Goal: Task Accomplishment & Management: Complete application form

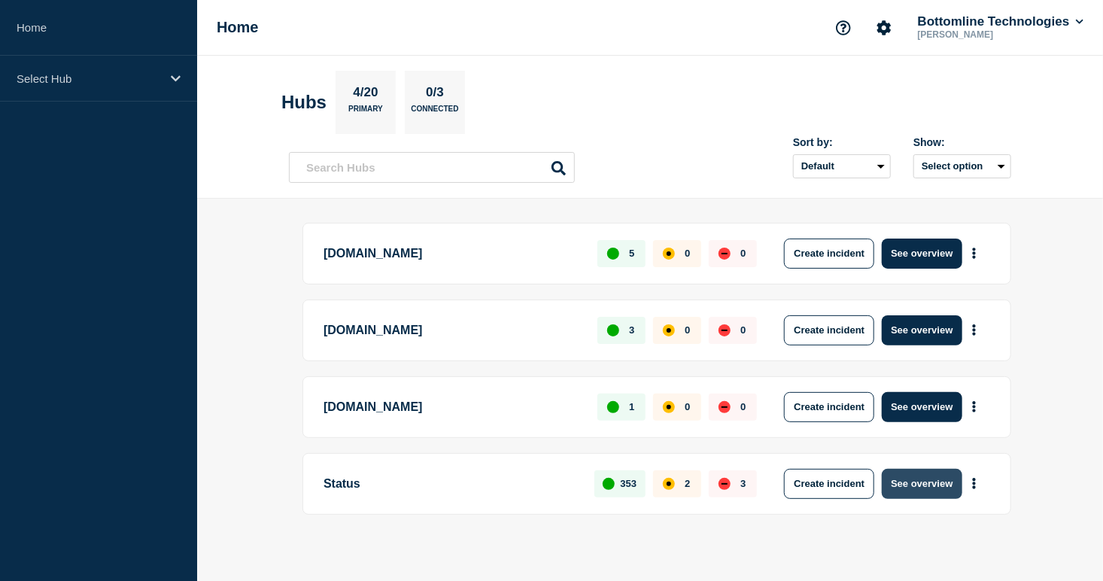
click at [923, 480] on button "See overview" at bounding box center [922, 484] width 80 height 30
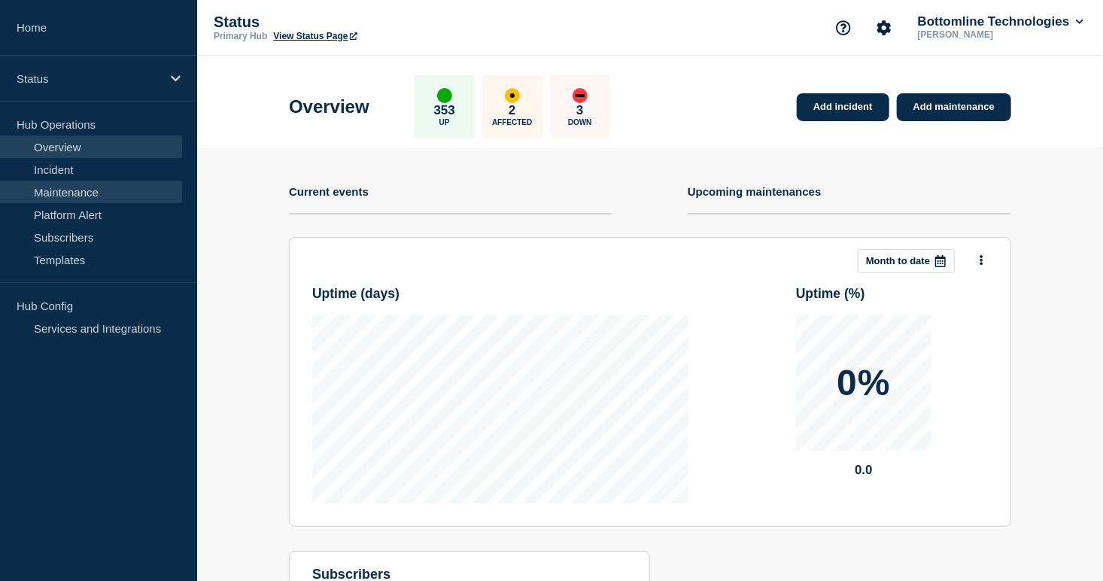
click at [85, 190] on link "Maintenance" at bounding box center [91, 192] width 182 height 23
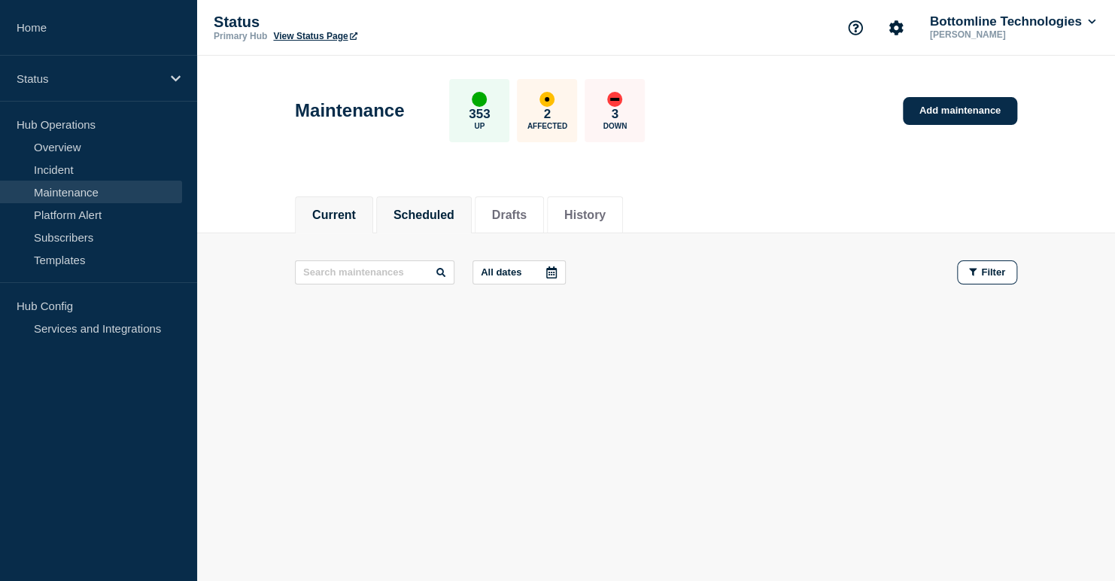
click at [432, 211] on button "Scheduled" at bounding box center [423, 215] width 61 height 14
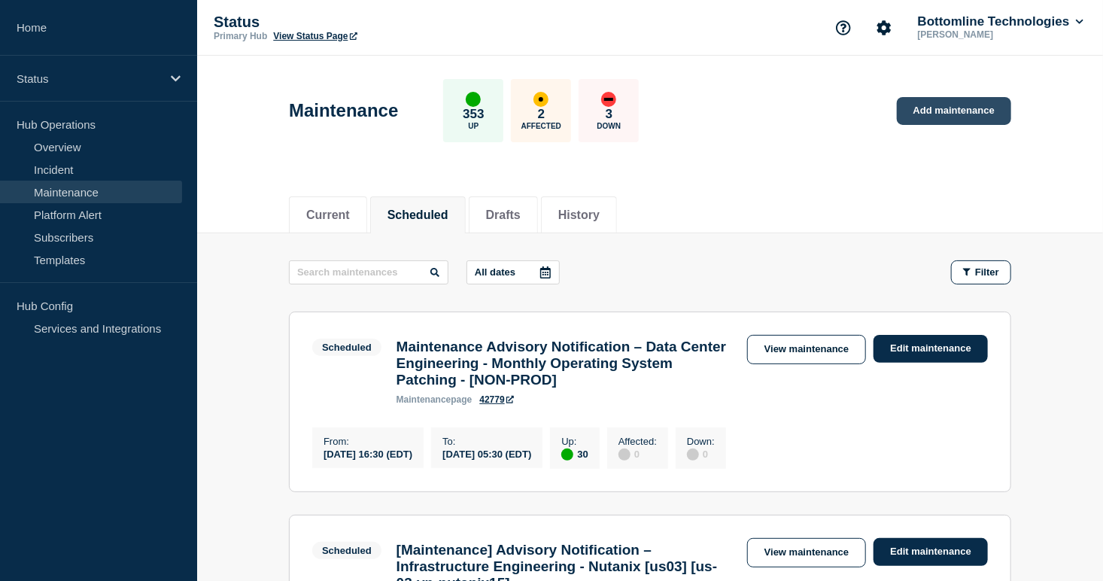
click at [955, 105] on link "Add maintenance" at bounding box center [954, 111] width 114 height 28
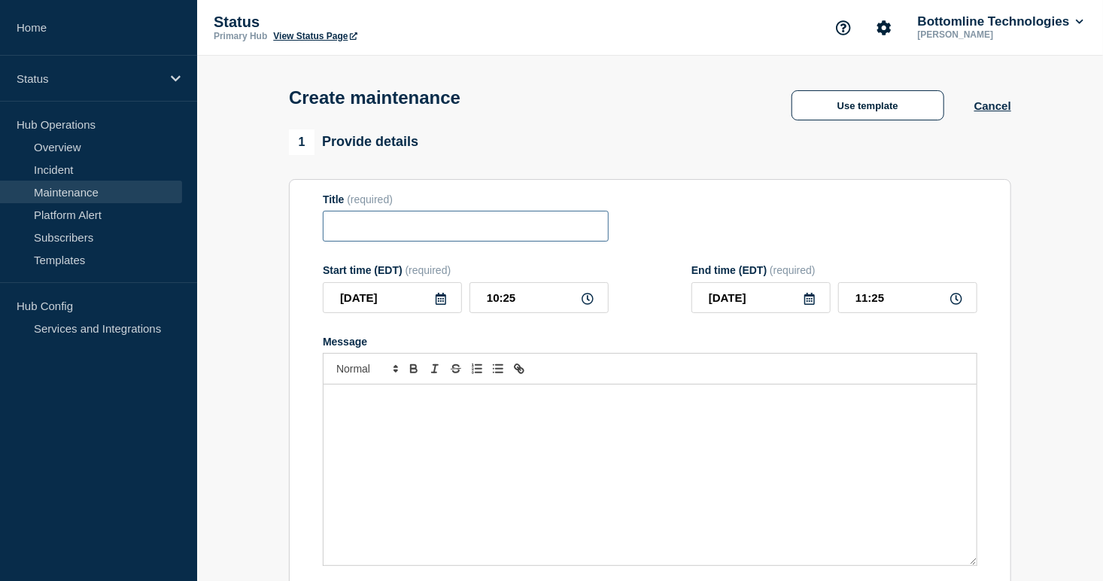
click at [446, 222] on input "Title" at bounding box center [466, 226] width 286 height 31
paste input "LSM Production Deployment Notification — Legal-X [GEOGRAPHIC_DATA] Production —…"
type input "LSM Production Deployment Notification — Legal-X [GEOGRAPHIC_DATA] Production —…"
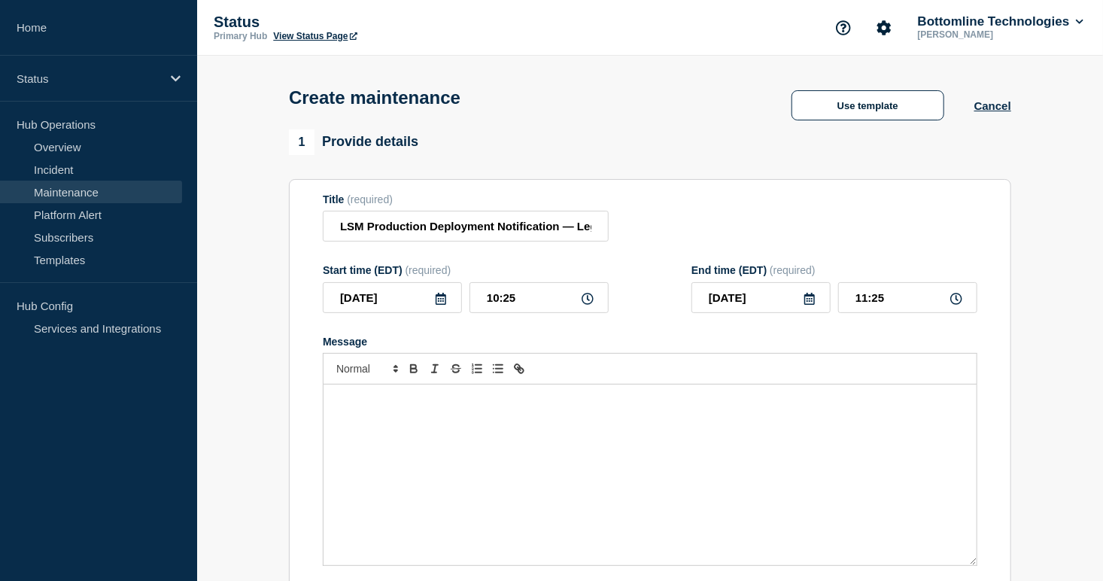
click at [440, 304] on icon at bounding box center [441, 299] width 12 height 12
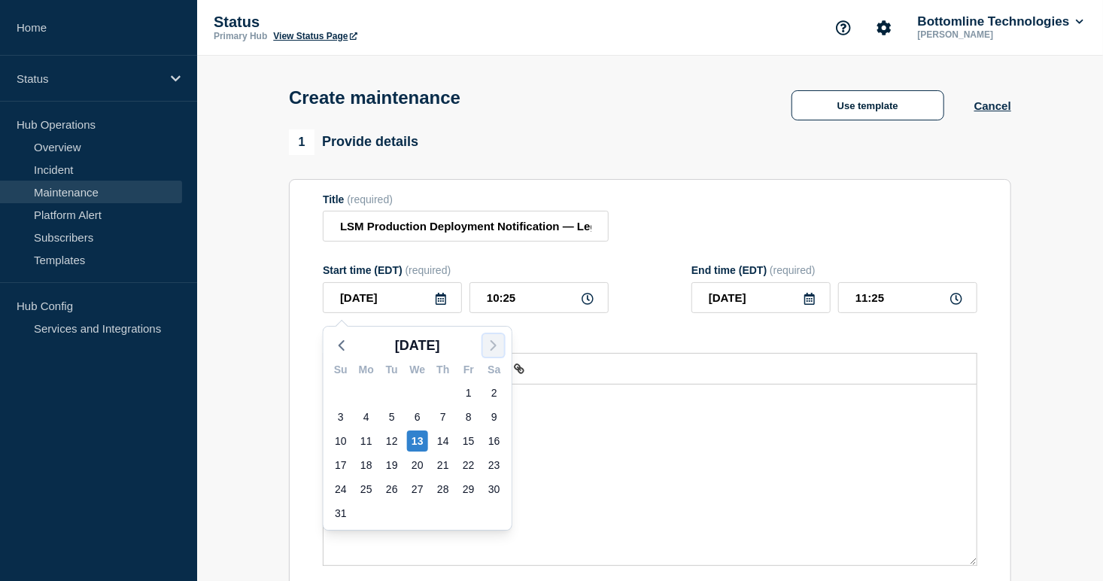
click at [486, 339] on icon "button" at bounding box center [493, 345] width 18 height 18
click at [467, 420] on div "12" at bounding box center [468, 416] width 21 height 21
type input "[DATE]"
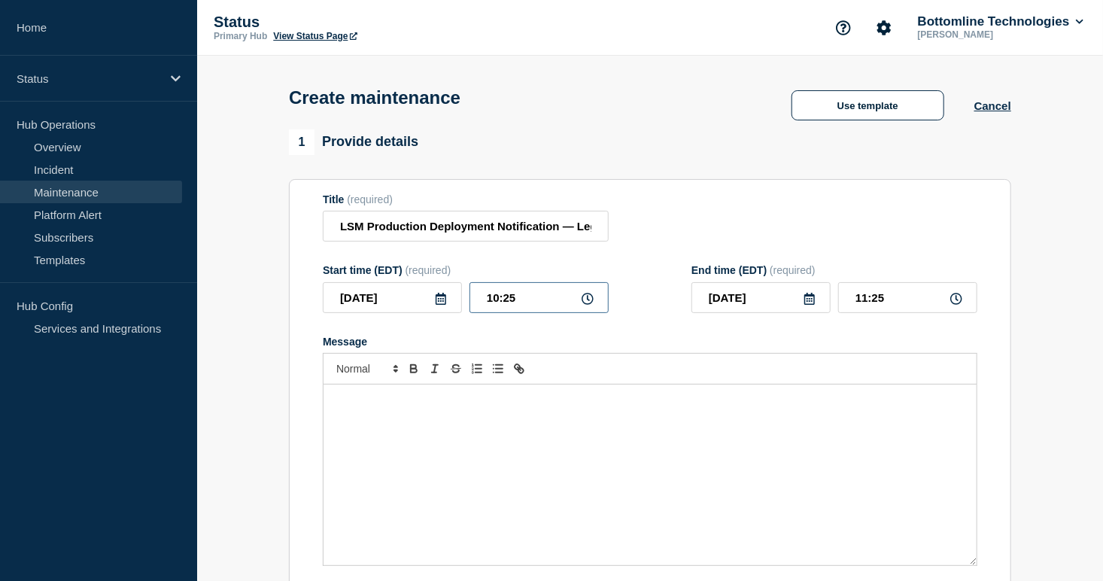
drag, startPoint x: 535, startPoint y: 303, endPoint x: 457, endPoint y: 296, distance: 78.5
click at [457, 296] on div "[DATE] 10:25" at bounding box center [466, 297] width 286 height 31
type input "12:00"
type input "13:00"
click at [773, 300] on input "[DATE]" at bounding box center [760, 297] width 139 height 31
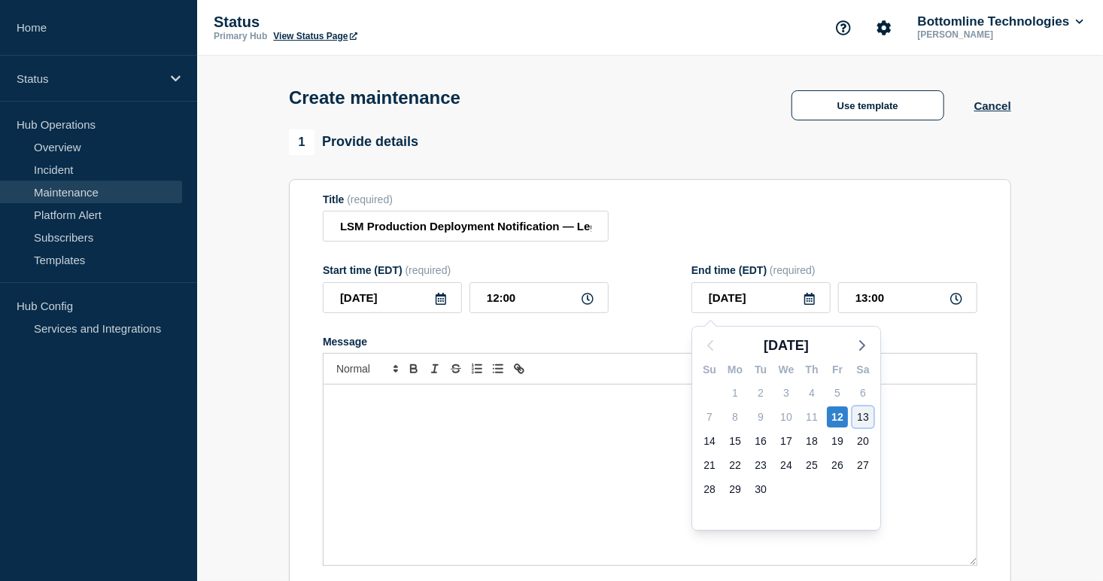
click at [864, 412] on div "13" at bounding box center [862, 416] width 21 height 21
type input "[DATE]"
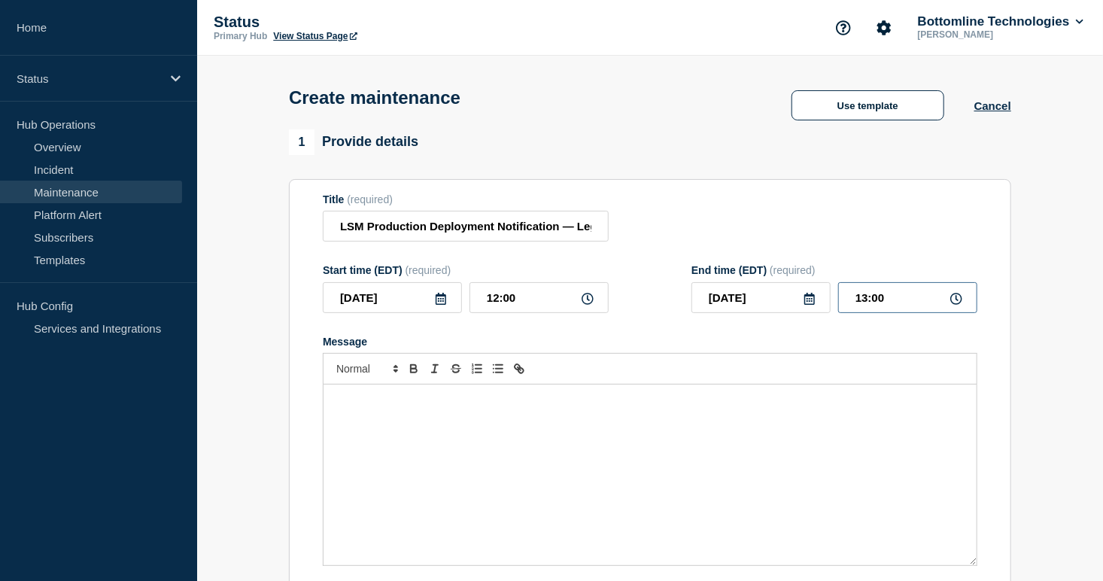
drag, startPoint x: 903, startPoint y: 303, endPoint x: 807, endPoint y: 304, distance: 96.3
click at [810, 304] on div "[DATE] 13:00" at bounding box center [834, 297] width 286 height 31
type input "00:00"
click at [509, 485] on div "Message" at bounding box center [649, 474] width 653 height 181
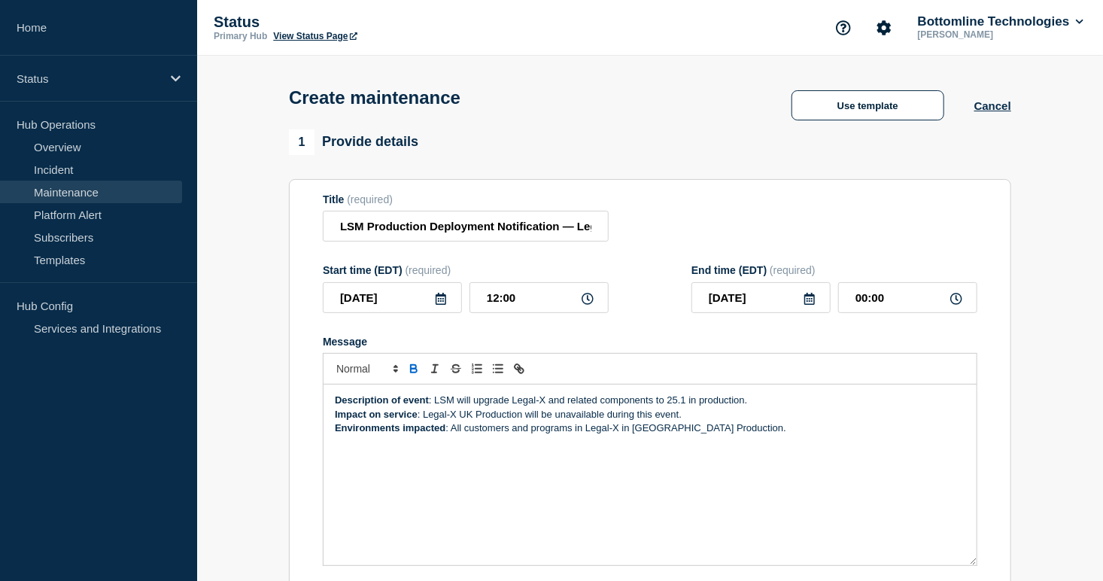
drag, startPoint x: 402, startPoint y: 550, endPoint x: 390, endPoint y: 549, distance: 12.8
click at [402, 550] on div "Description of event : LSM will upgrade Legal-X and related components to 25.1 …" at bounding box center [649, 474] width 653 height 181
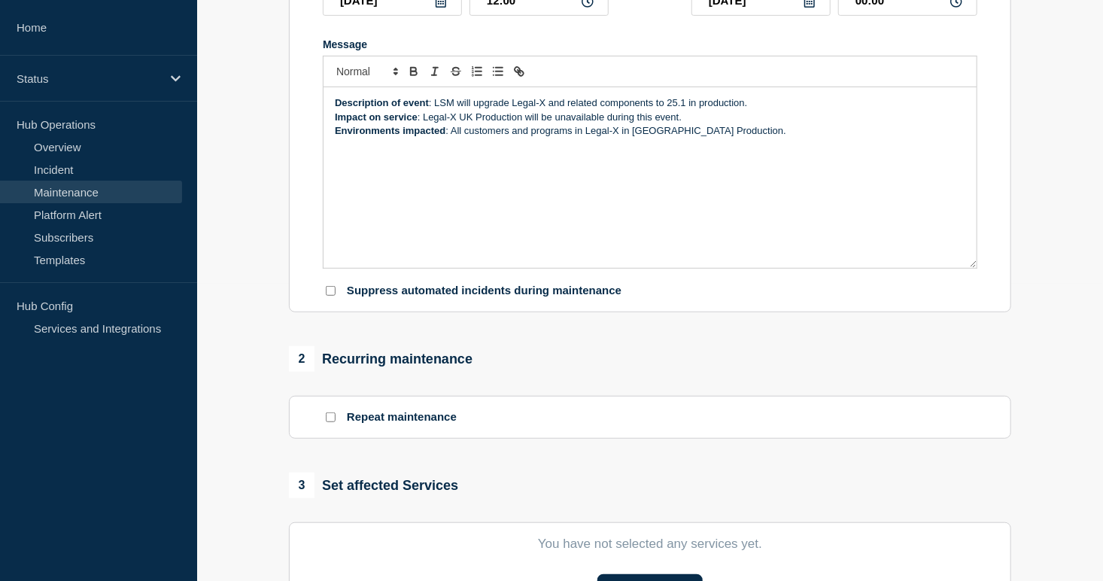
scroll to position [527, 0]
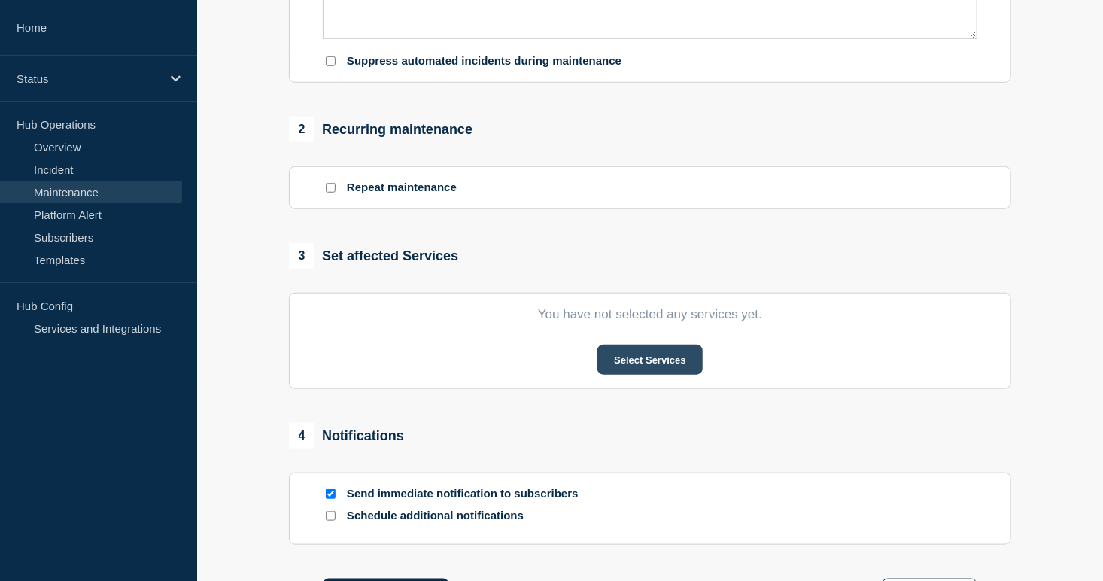
click at [666, 370] on button "Select Services" at bounding box center [649, 360] width 105 height 30
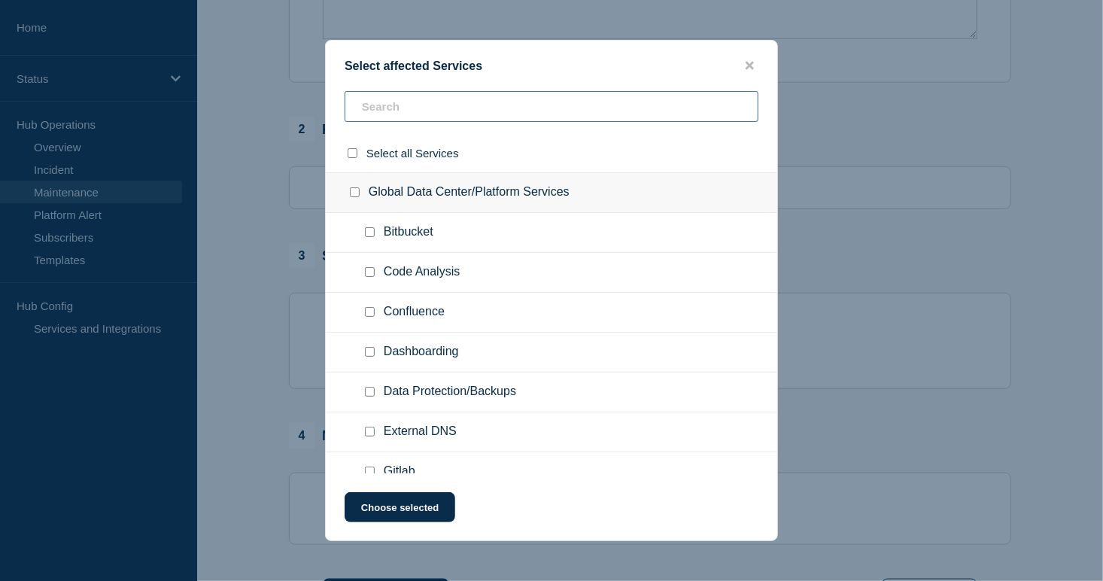
click at [420, 104] on input "text" at bounding box center [552, 106] width 414 height 31
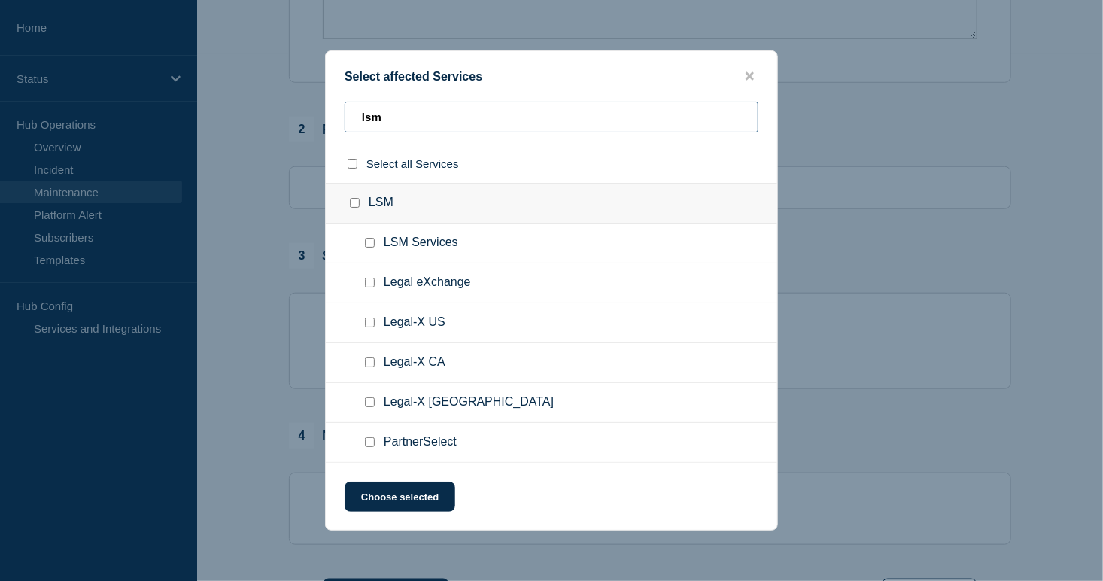
type input "lsm"
click at [369, 406] on input "Legal-X UK checkbox" at bounding box center [370, 402] width 10 height 10
checkbox input "true"
click at [414, 505] on button "Choose selected" at bounding box center [400, 496] width 111 height 30
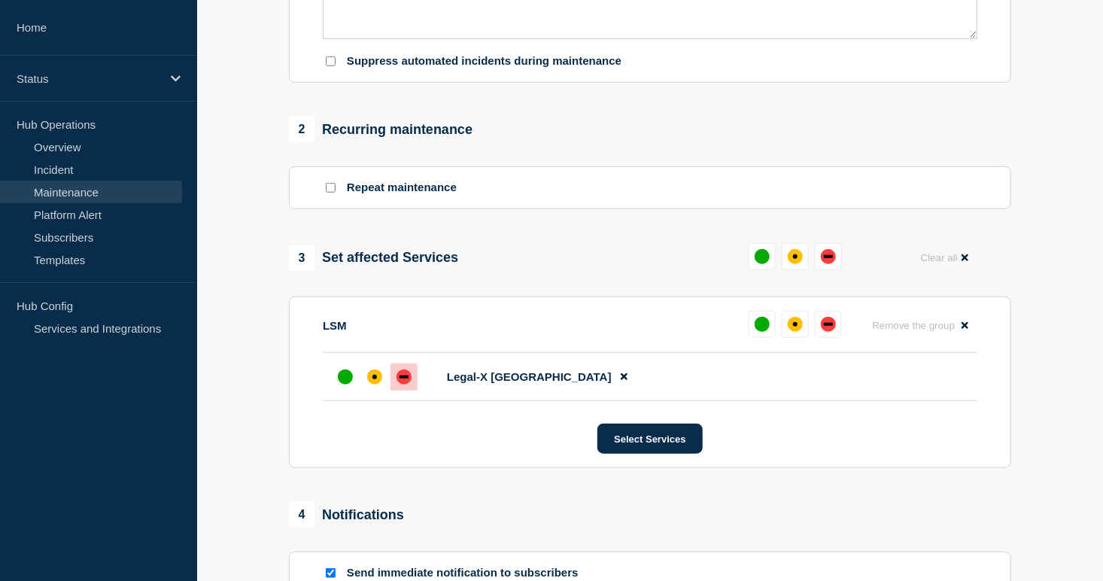
click at [410, 384] on div "down" at bounding box center [403, 376] width 15 height 15
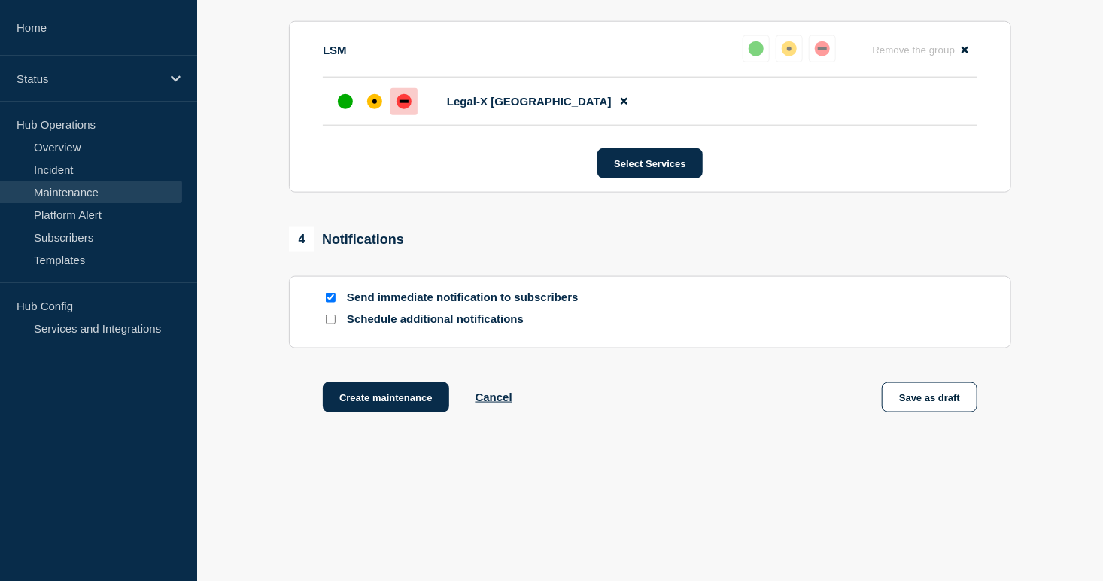
scroll to position [814, 0]
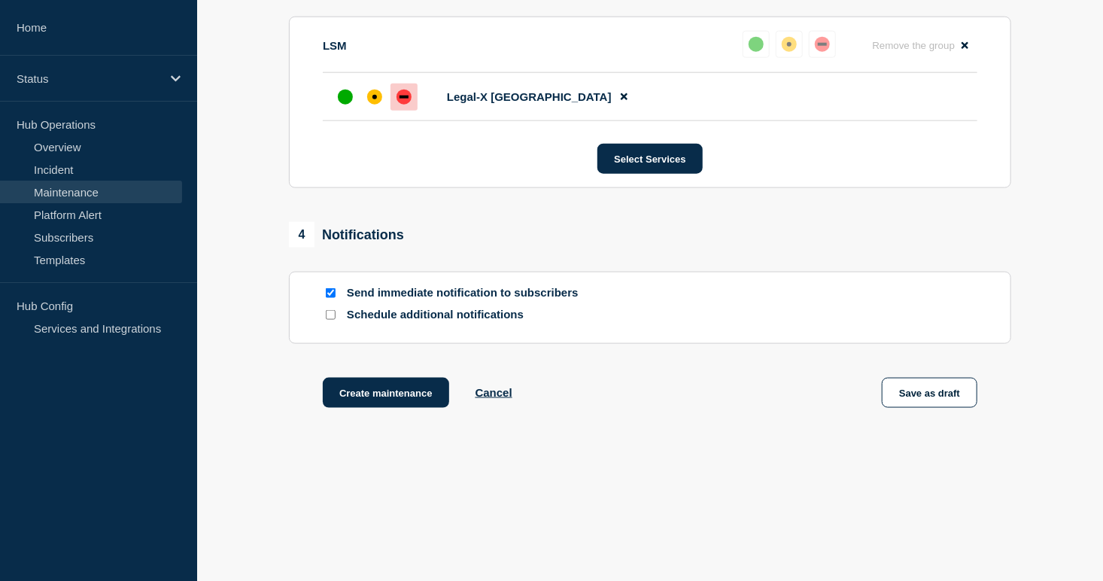
click at [327, 319] on input "Schedule additional notifications" at bounding box center [331, 315] width 10 height 10
checkbox input "true"
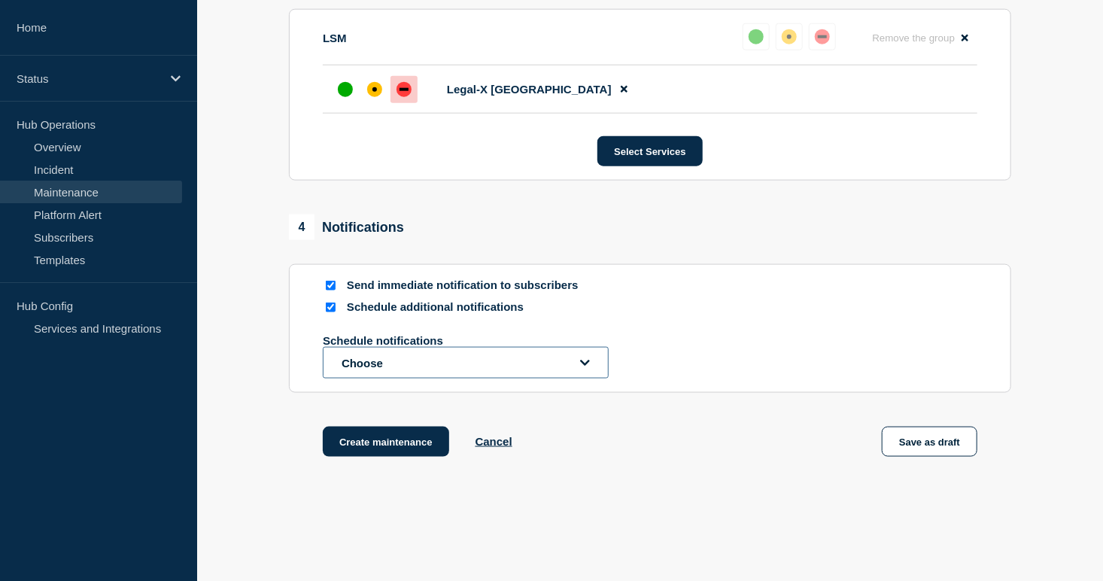
click at [384, 378] on button "Choose" at bounding box center [466, 363] width 286 height 32
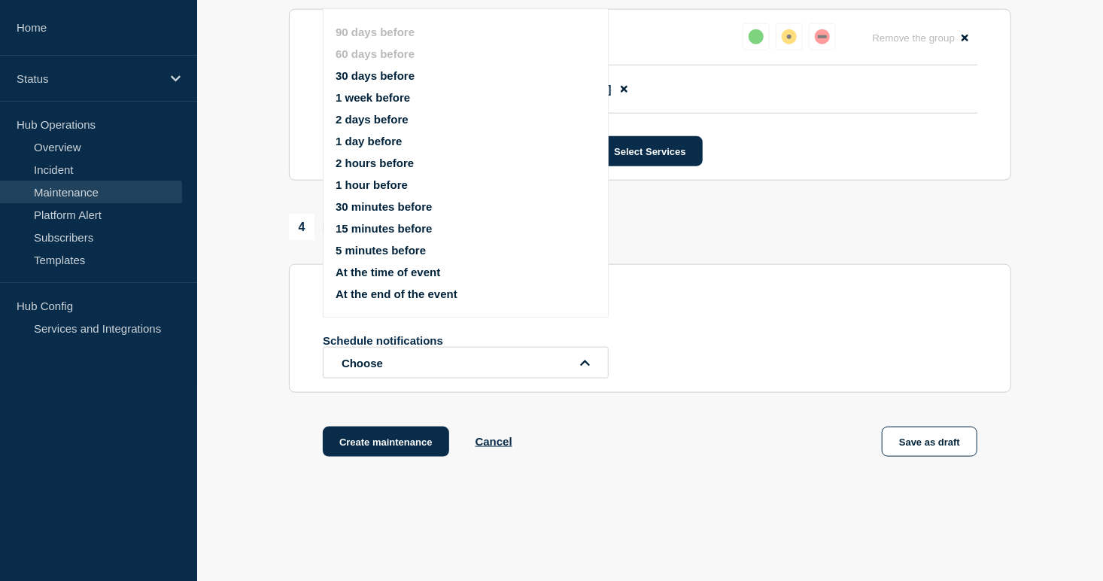
click at [380, 94] on button "1 week before" at bounding box center [372, 97] width 74 height 13
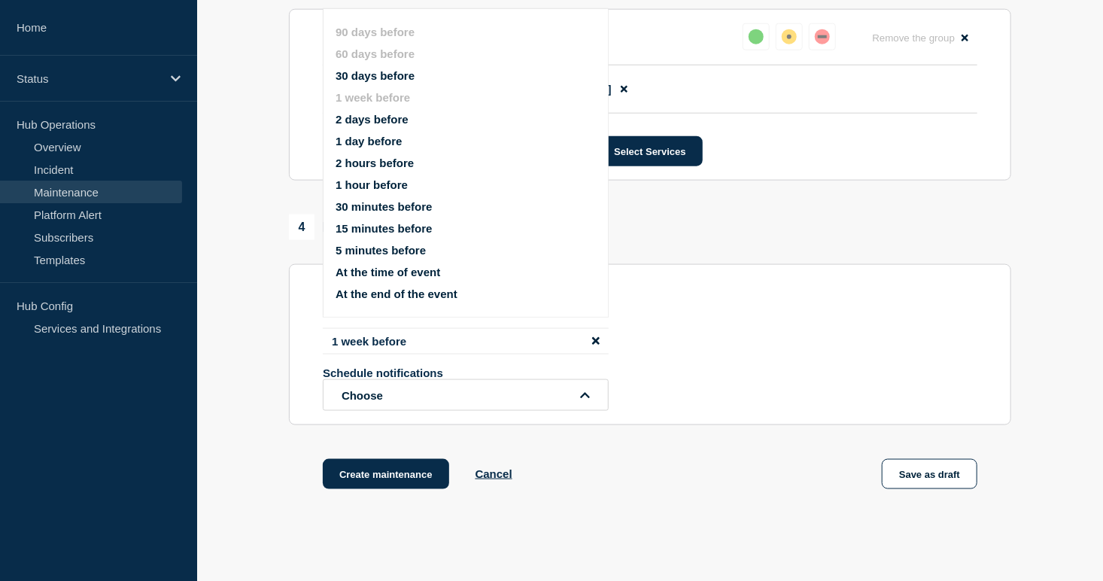
click at [370, 141] on button "1 day before" at bounding box center [368, 141] width 66 height 13
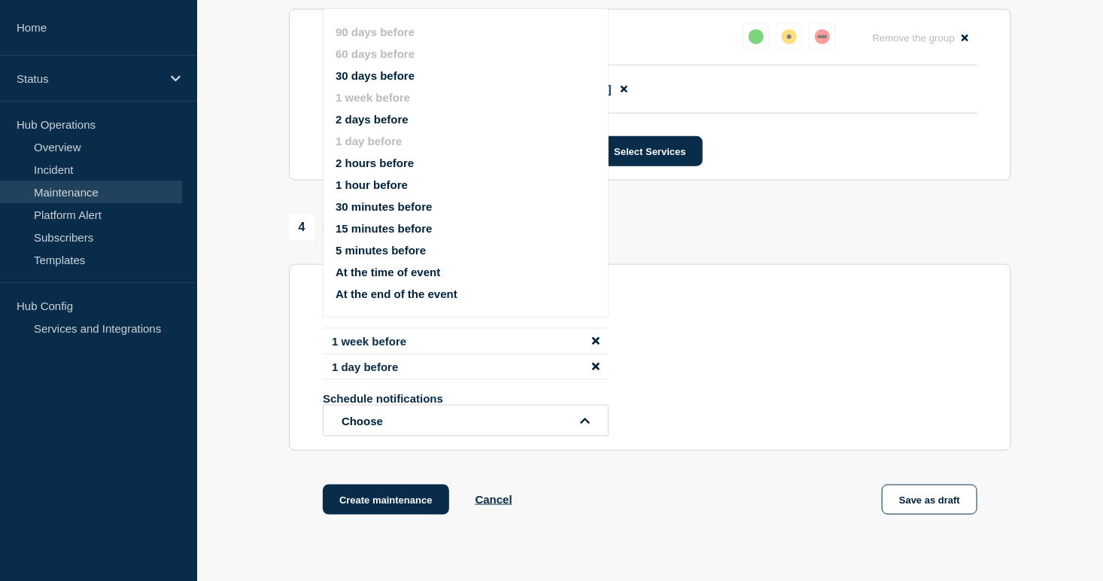
click at [383, 232] on button "15 minutes before" at bounding box center [383, 228] width 96 height 13
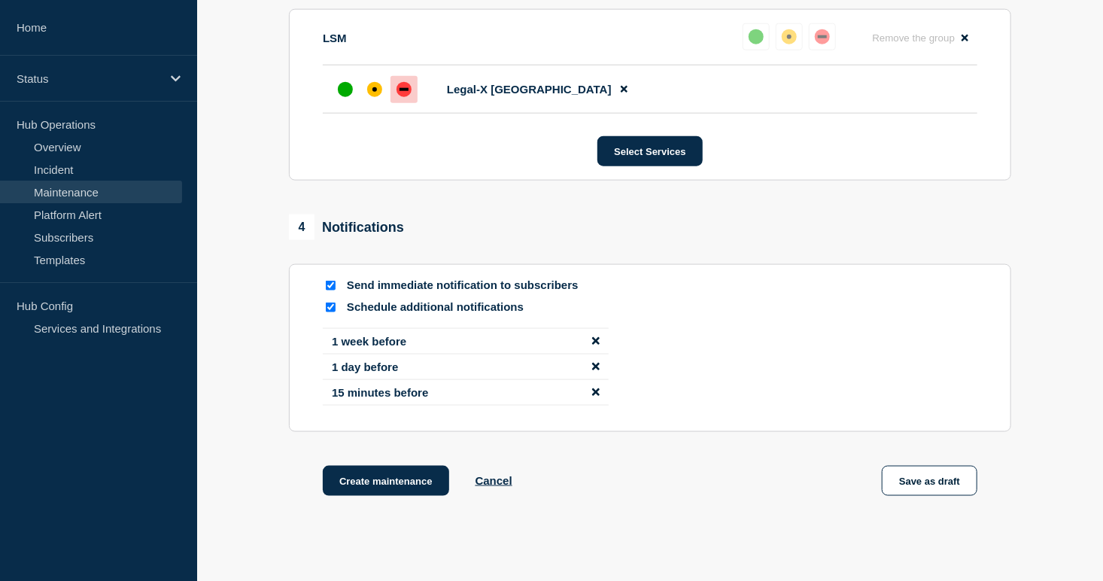
click at [290, 412] on section "Send immediate notification to subscribers Schedule additional notifications 1 …" at bounding box center [650, 348] width 722 height 168
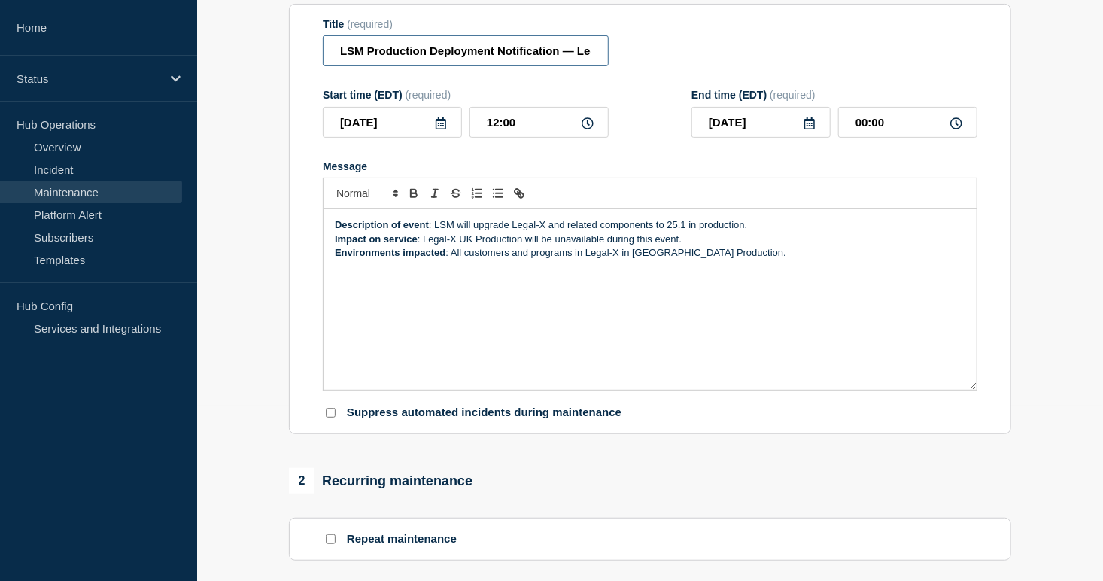
scroll to position [0, 289]
drag, startPoint x: 509, startPoint y: 60, endPoint x: 735, endPoint y: 66, distance: 226.5
click at [735, 66] on div "Title (required) LSM Production Deployment Notification — Legal-X UK Production…" at bounding box center [650, 42] width 654 height 49
click at [678, 67] on div "Title (required) LSM Production Deployment Notification — Legal-X UK Production…" at bounding box center [650, 42] width 654 height 49
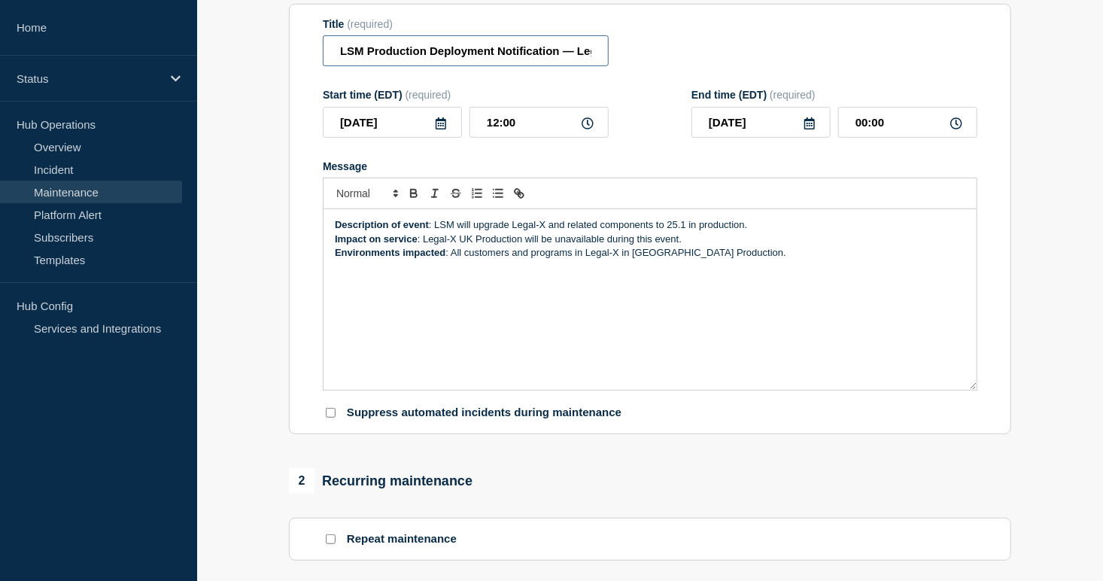
scroll to position [0, 289]
drag, startPoint x: 509, startPoint y: 50, endPoint x: 734, endPoint y: 50, distance: 224.9
click at [734, 50] on div "Title (required) LSM Production Deployment Notification — Legal-X UK Production…" at bounding box center [650, 42] width 654 height 49
click at [556, 57] on input "LSM Production Deployment Notification — Legal-X [GEOGRAPHIC_DATA] Production —…" at bounding box center [466, 50] width 286 height 31
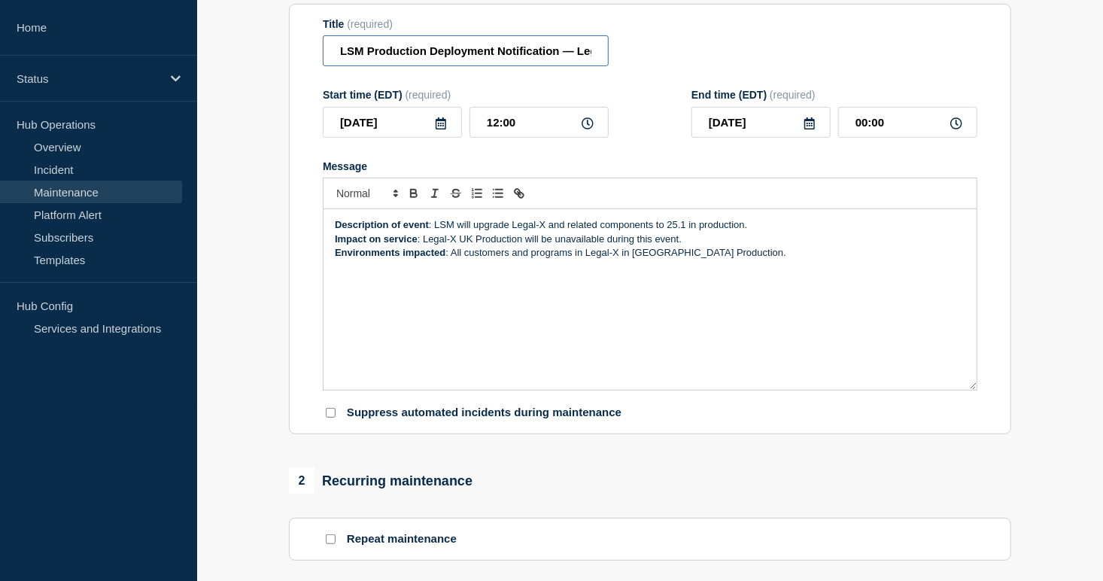
drag, startPoint x: 512, startPoint y: 54, endPoint x: 285, endPoint y: 48, distance: 227.3
click at [285, 48] on div "1 Provide details Title (required) LSM Production Deployment Notification — Leg…" at bounding box center [650, 563] width 739 height 1219
click at [239, 253] on section "1 Provide details Title (required) LSM Production Deployment Notification — Leg…" at bounding box center [650, 563] width 906 height 1219
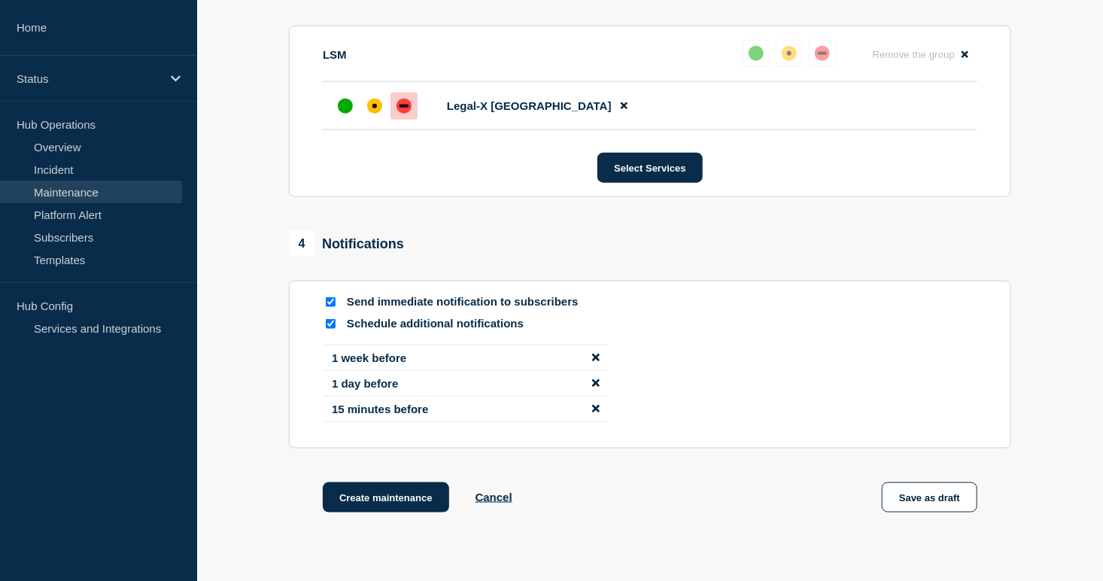
scroll to position [910, 0]
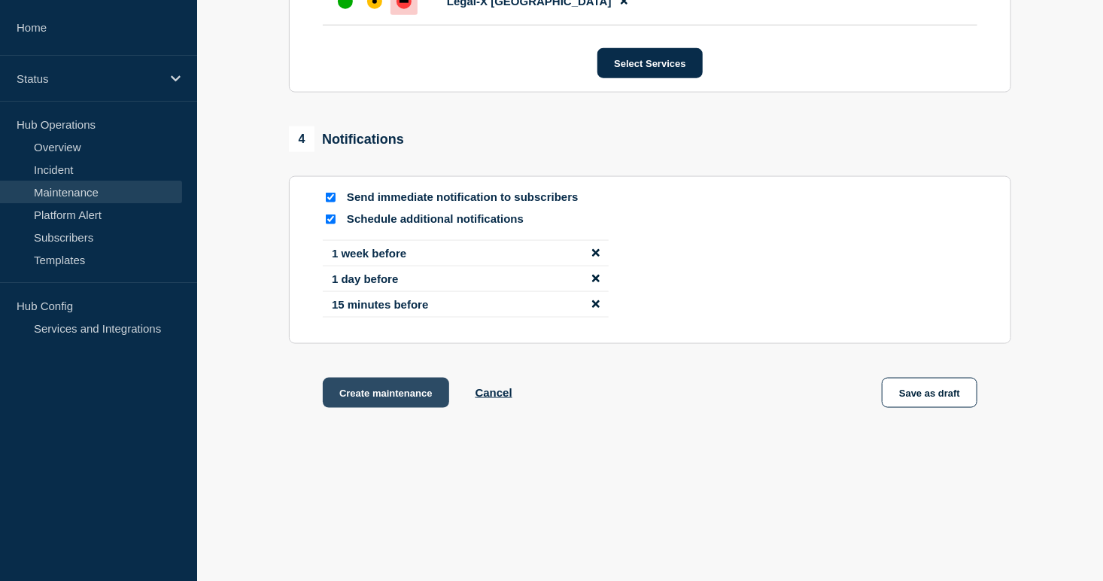
click at [329, 384] on button "Create maintenance" at bounding box center [386, 393] width 126 height 30
